Goal: Navigation & Orientation: Find specific page/section

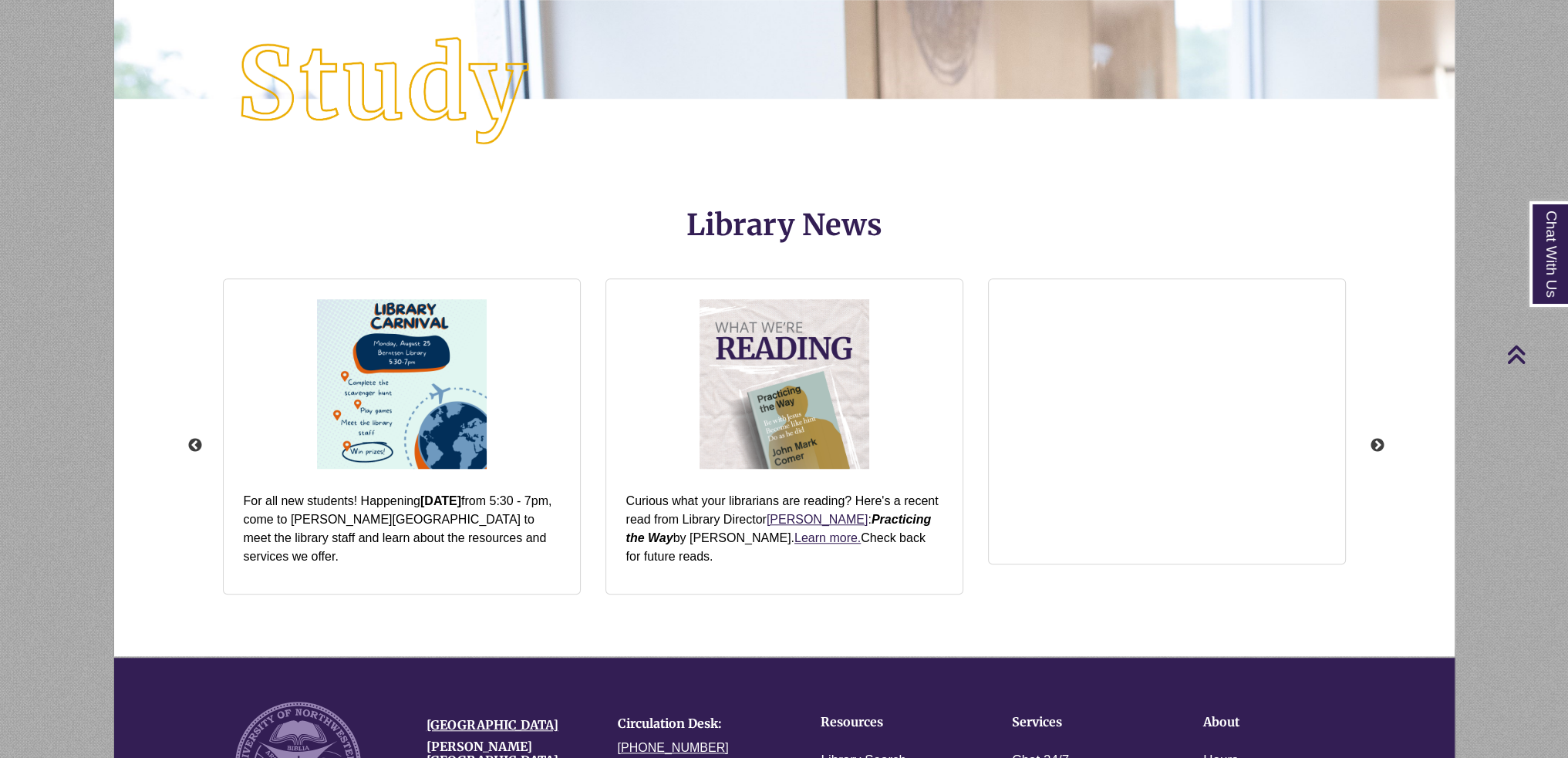
scroll to position [1928, 0]
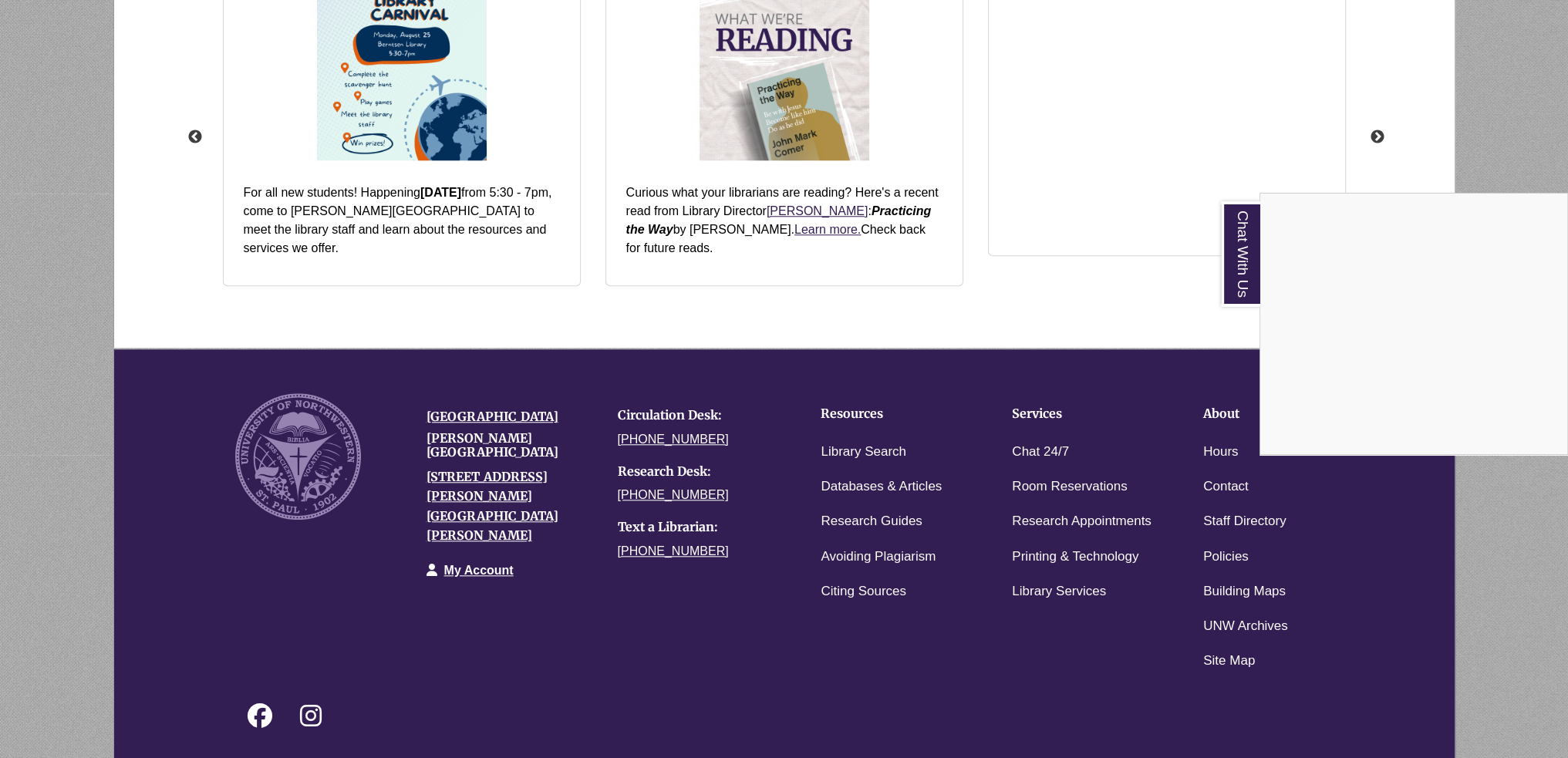
click at [1098, 624] on div "Chat With Us" at bounding box center [784, 379] width 1568 height 758
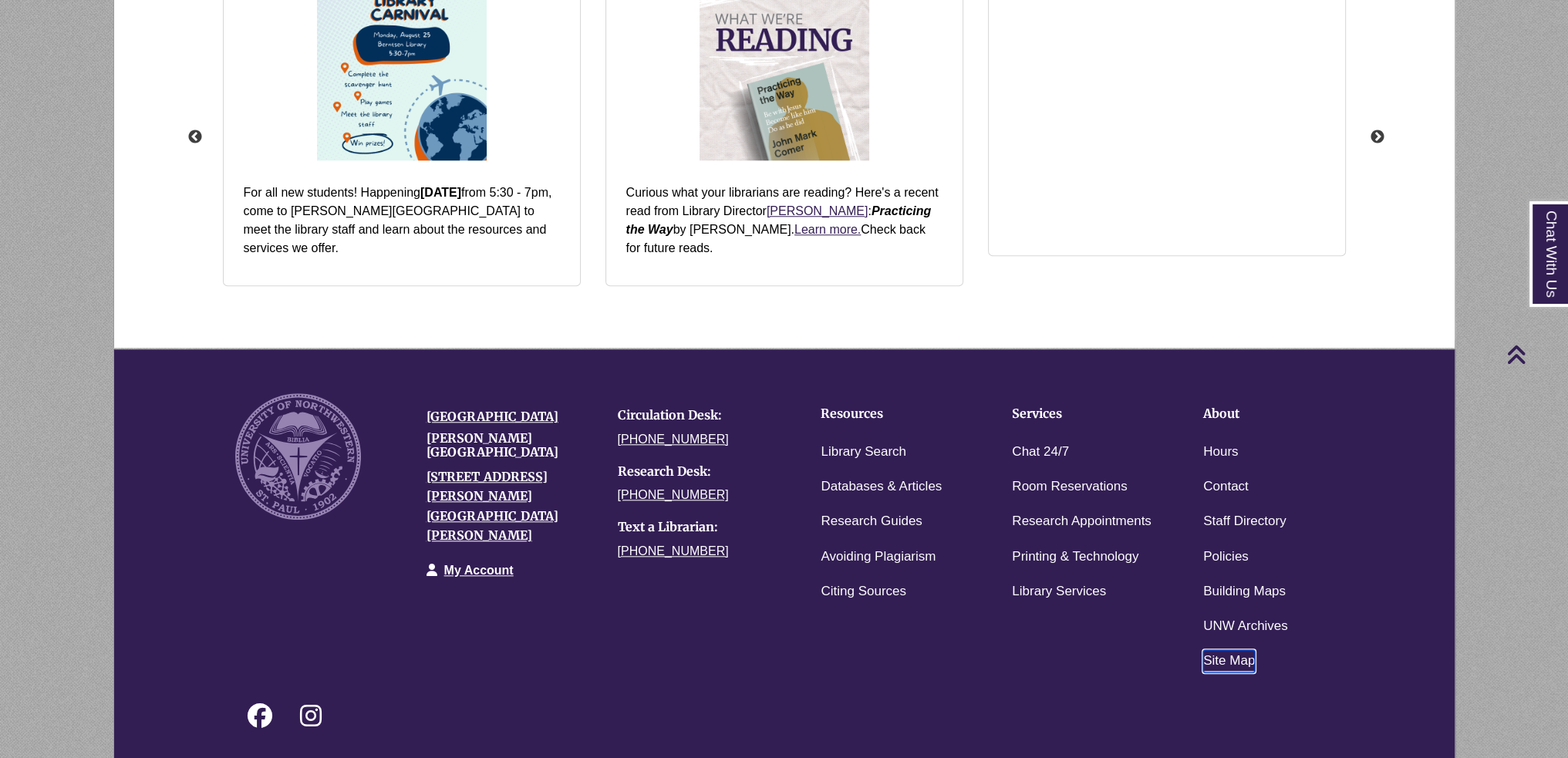
click at [1230, 665] on link "Site Map" at bounding box center [1229, 661] width 52 height 23
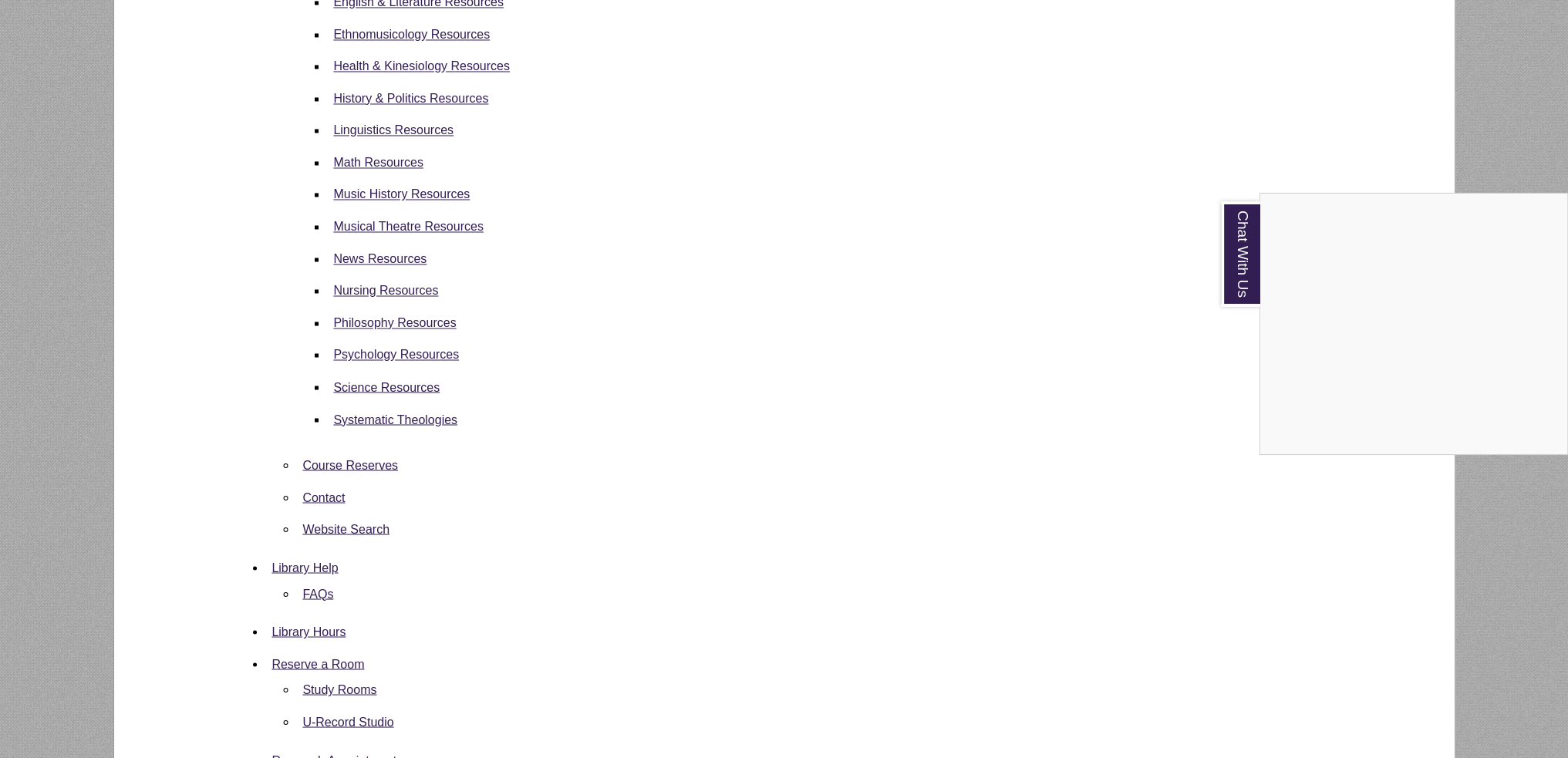
scroll to position [3779, 0]
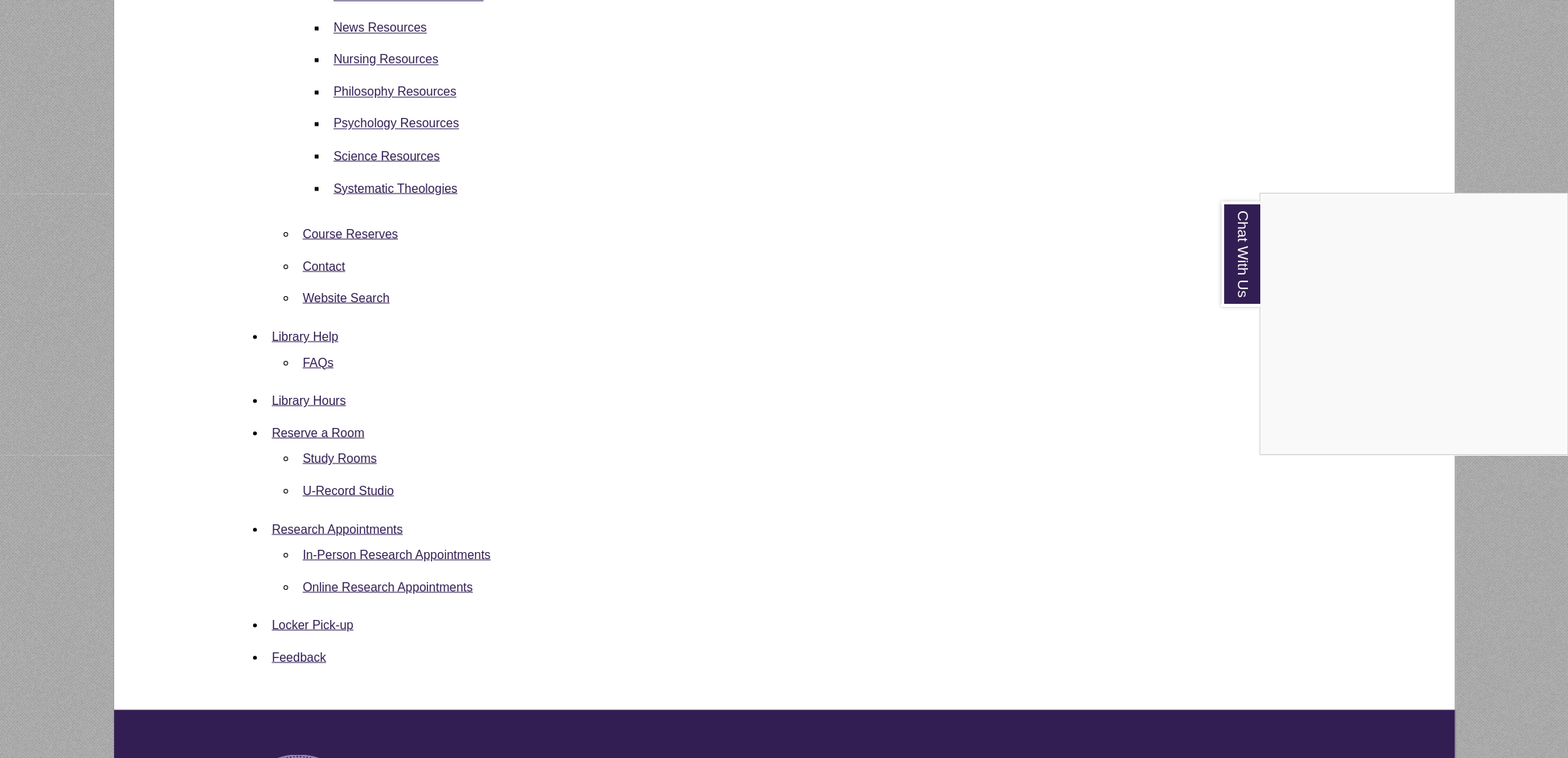
click at [497, 642] on div "Chat With Us" at bounding box center [784, 379] width 1568 height 758
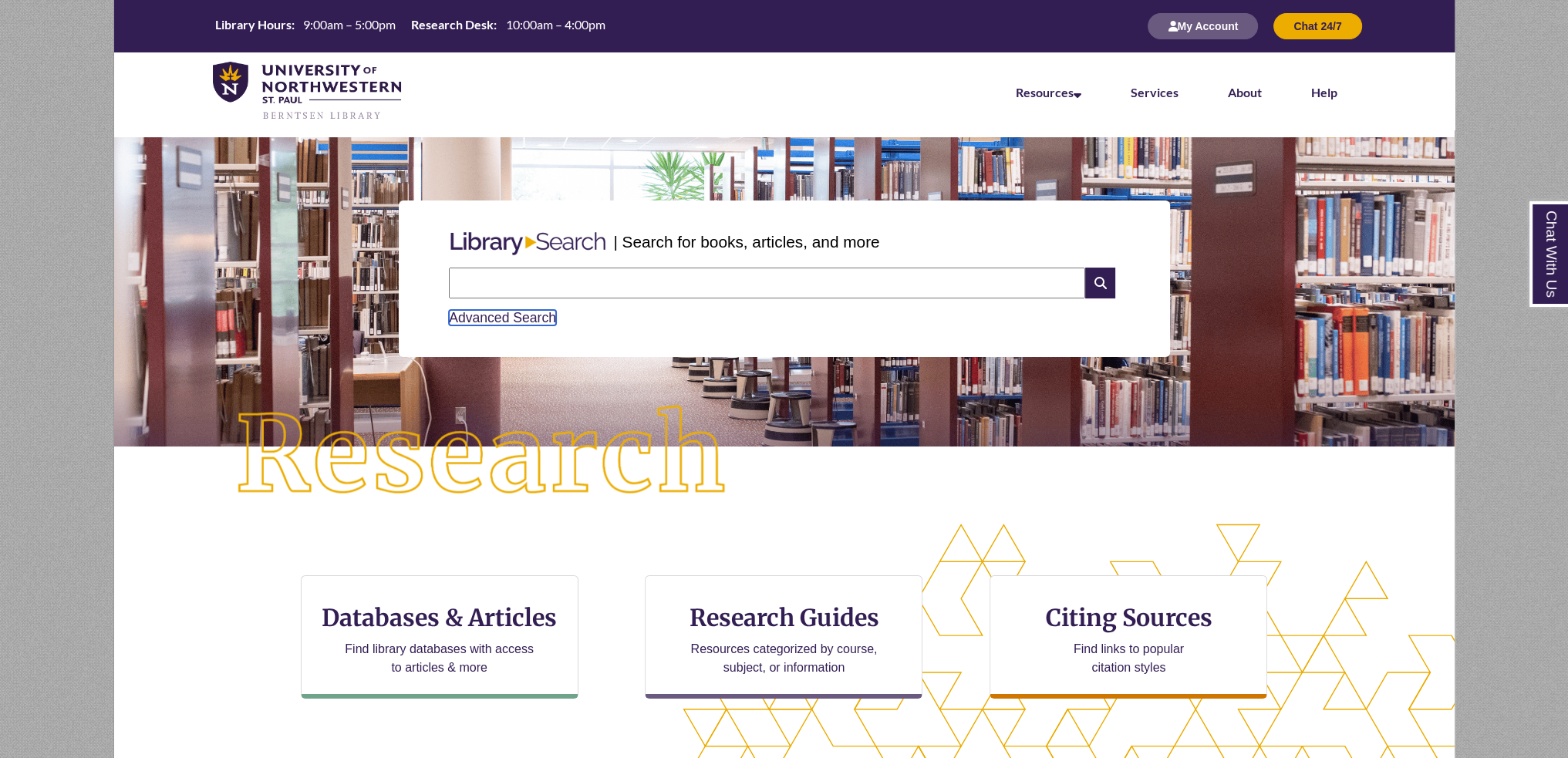
click at [512, 320] on link "Advanced Search" at bounding box center [502, 317] width 108 height 15
